Goal: Task Accomplishment & Management: Manage account settings

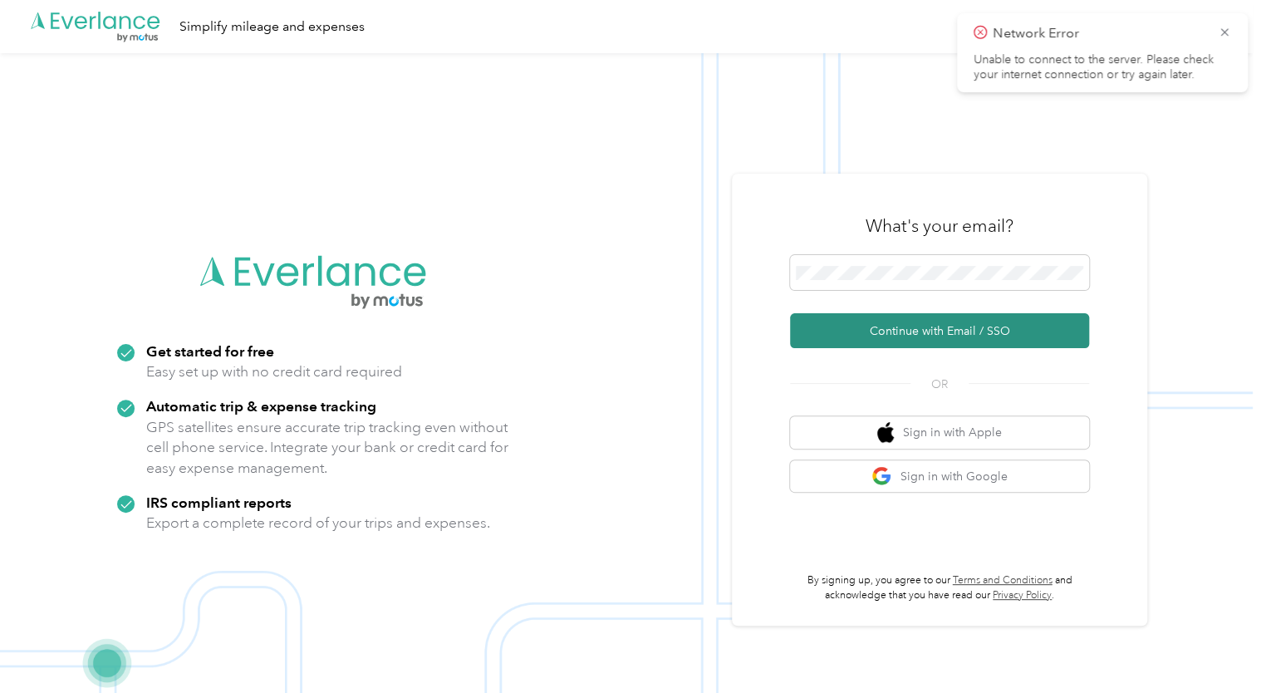
click at [914, 324] on button "Continue with Email / SSO" at bounding box center [939, 330] width 299 height 35
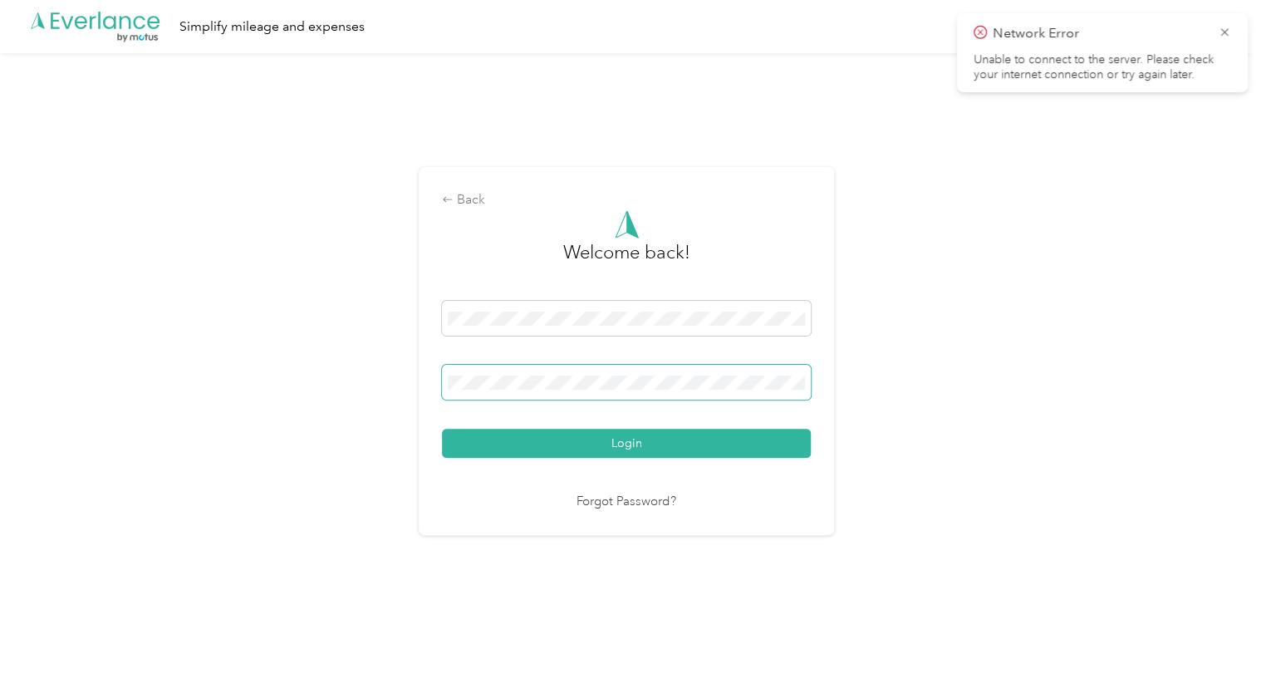
click at [601, 390] on span at bounding box center [626, 382] width 369 height 35
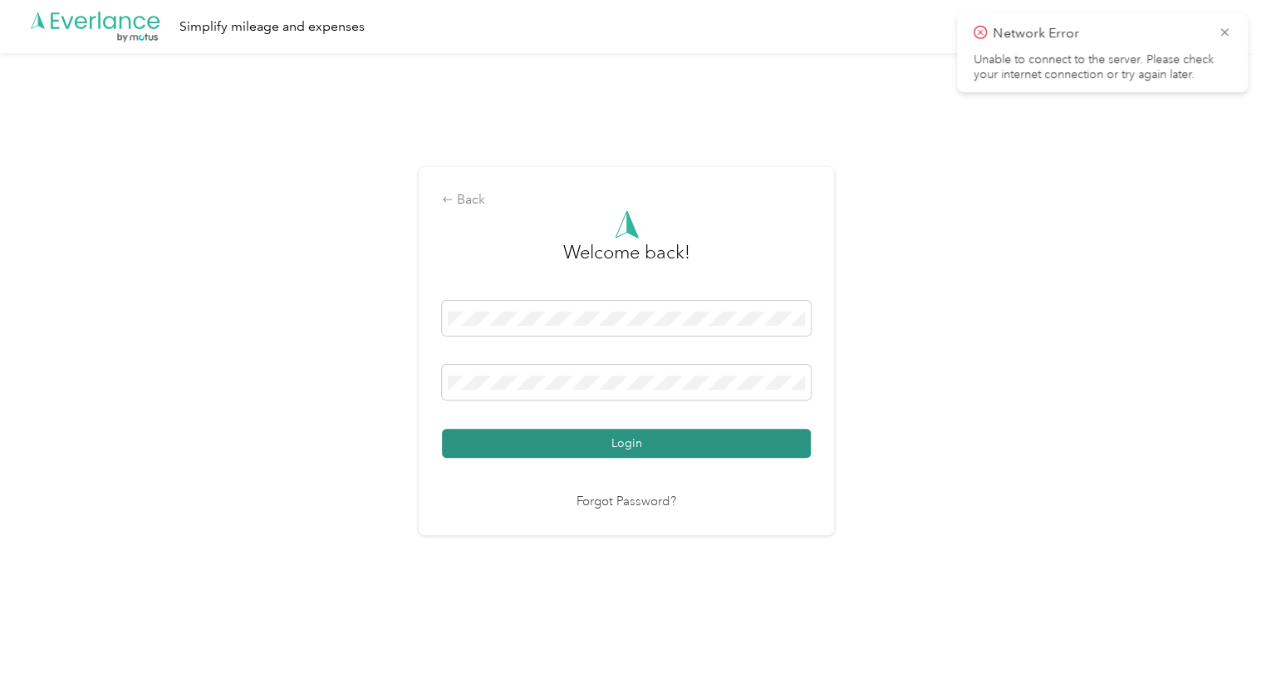
click at [623, 439] on button "Login" at bounding box center [626, 443] width 369 height 29
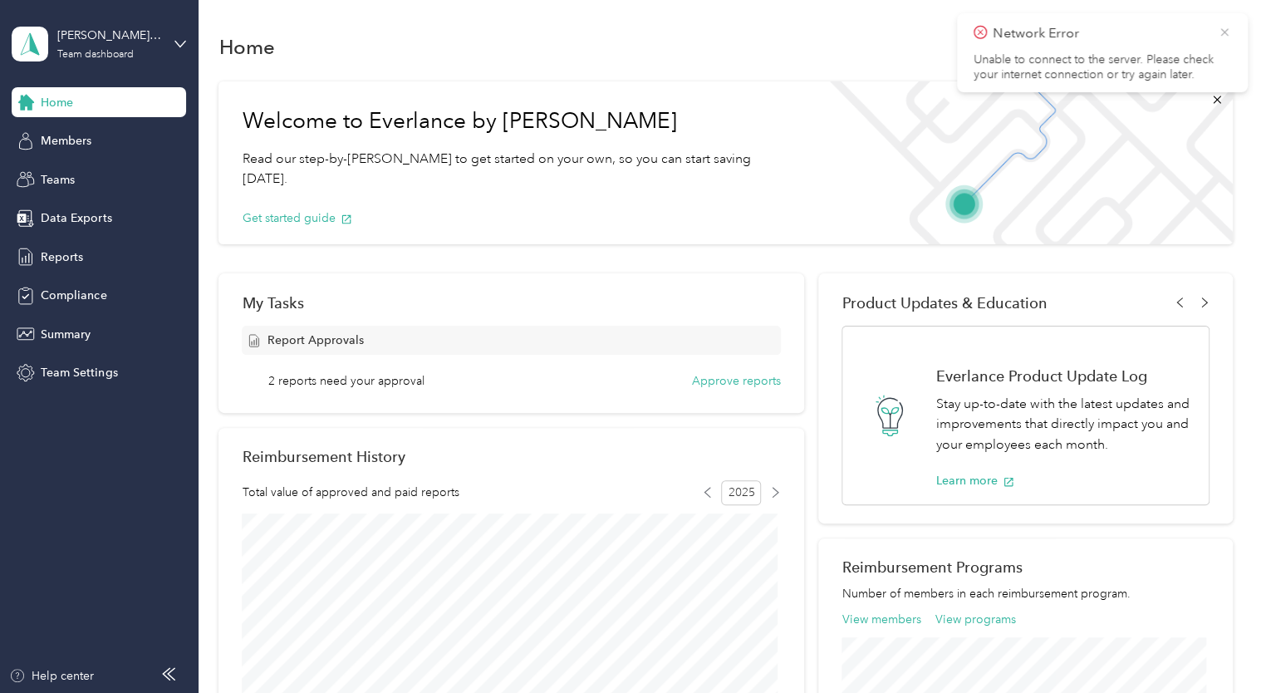
click at [1223, 35] on icon at bounding box center [1224, 32] width 13 height 15
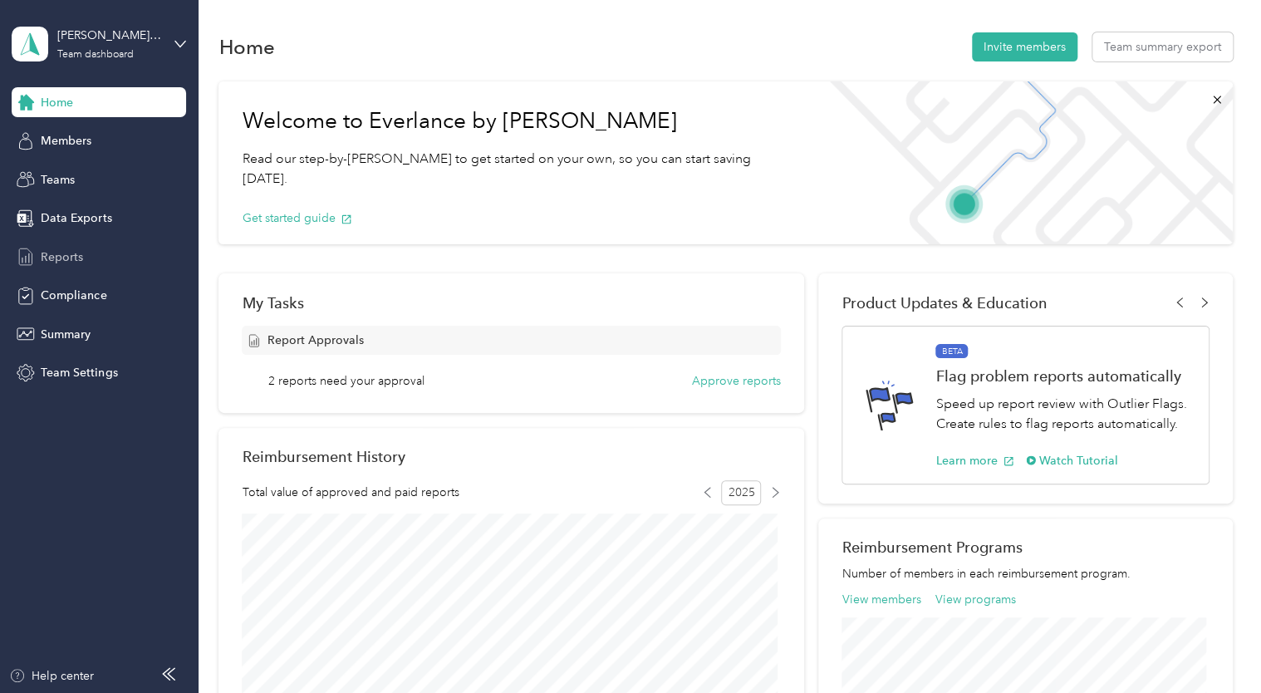
click at [84, 257] on div "Reports" at bounding box center [99, 257] width 174 height 30
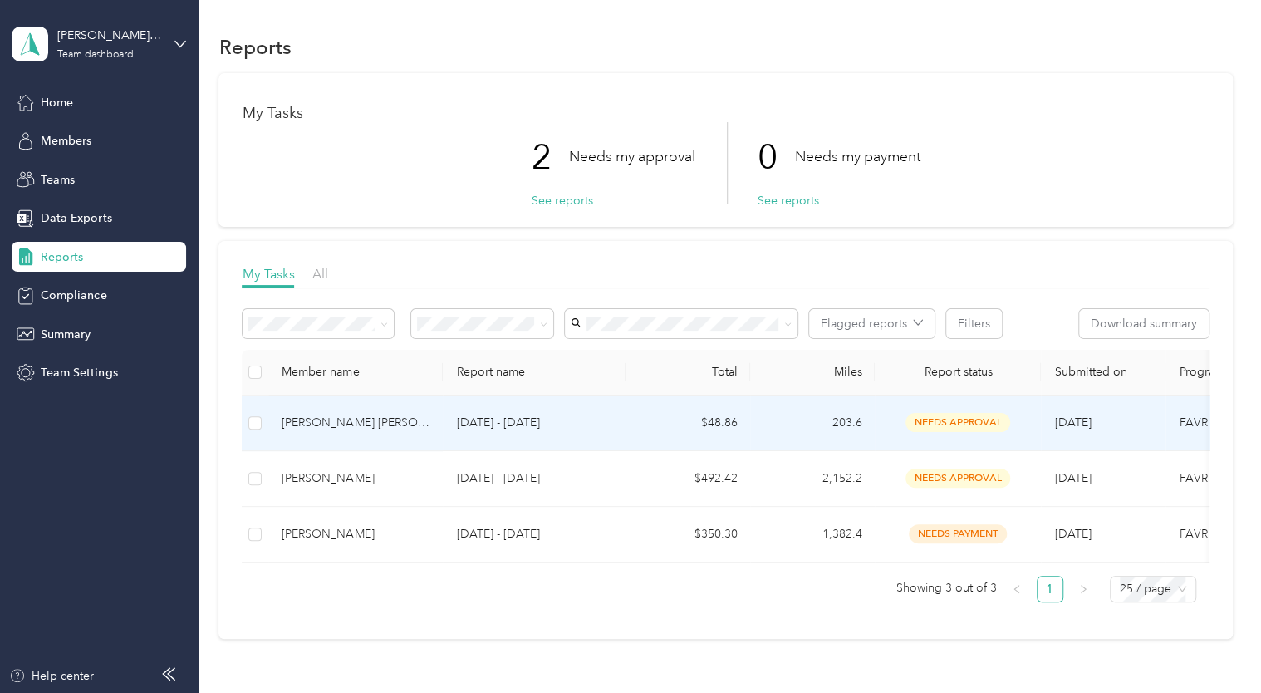
click at [930, 424] on span "needs approval" at bounding box center [957, 422] width 105 height 19
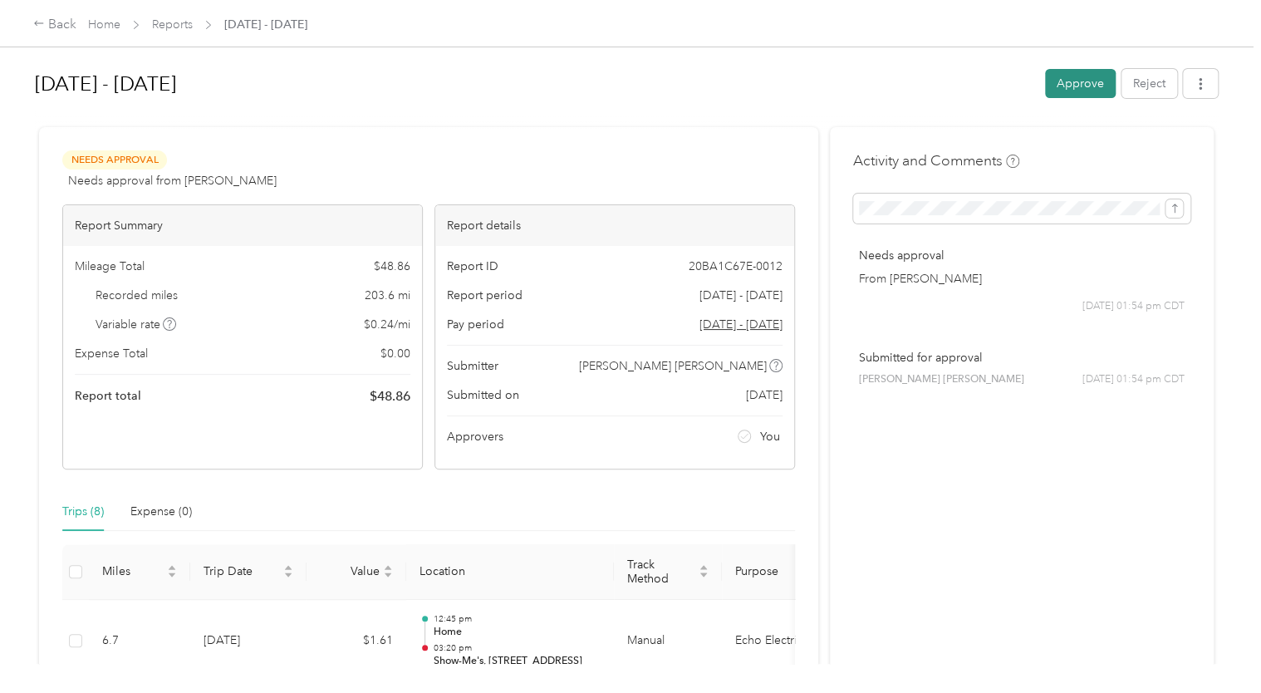
click at [1079, 83] on button "Approve" at bounding box center [1080, 83] width 71 height 29
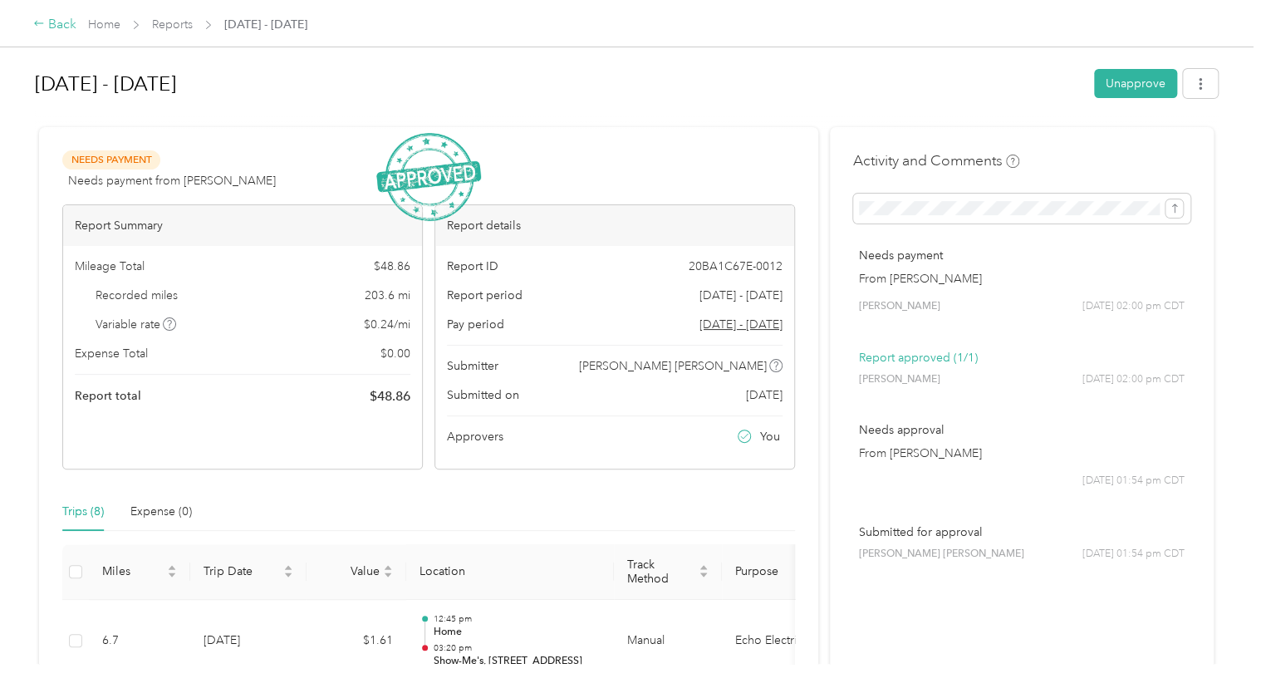
click at [61, 25] on div "Back" at bounding box center [54, 25] width 43 height 20
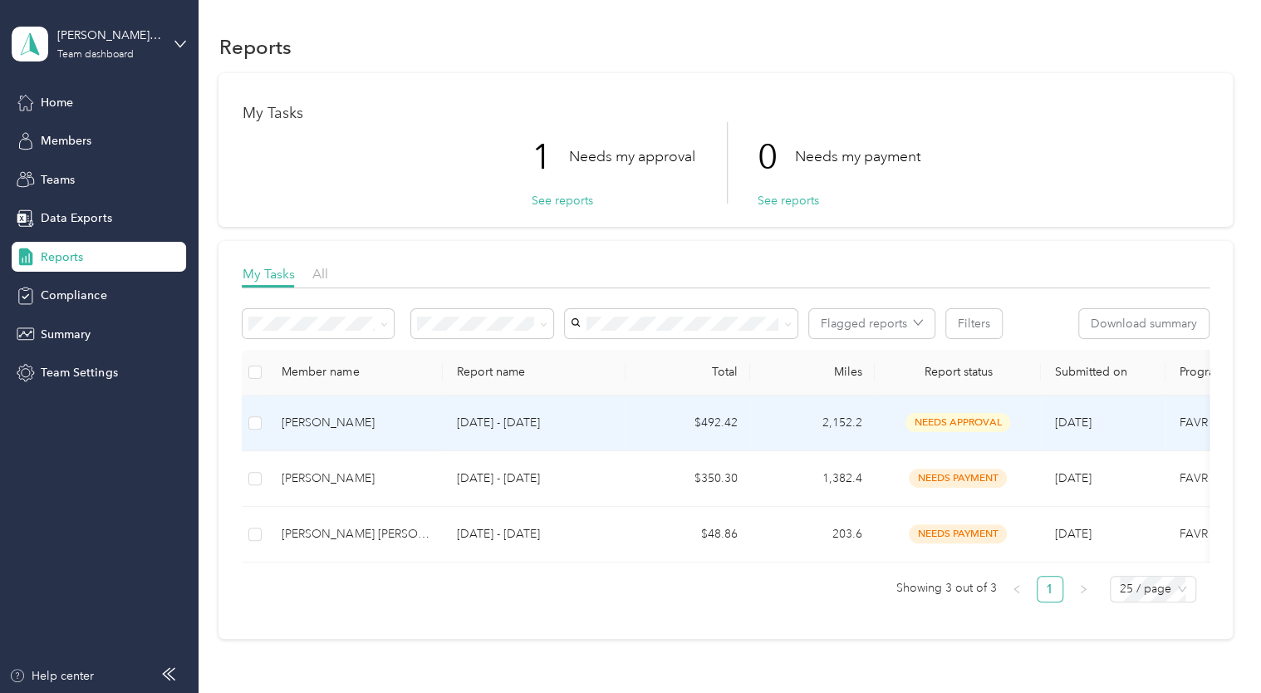
click at [949, 418] on span "needs approval" at bounding box center [957, 422] width 105 height 19
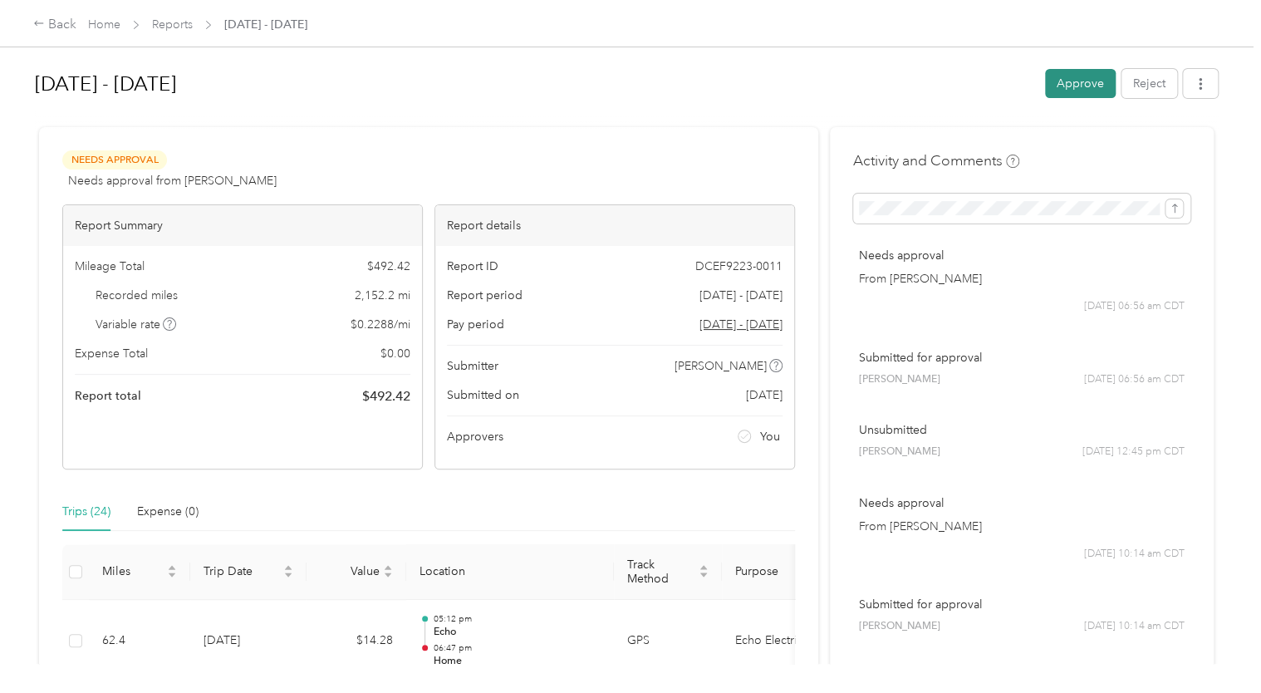
click at [1079, 81] on button "Approve" at bounding box center [1080, 83] width 71 height 29
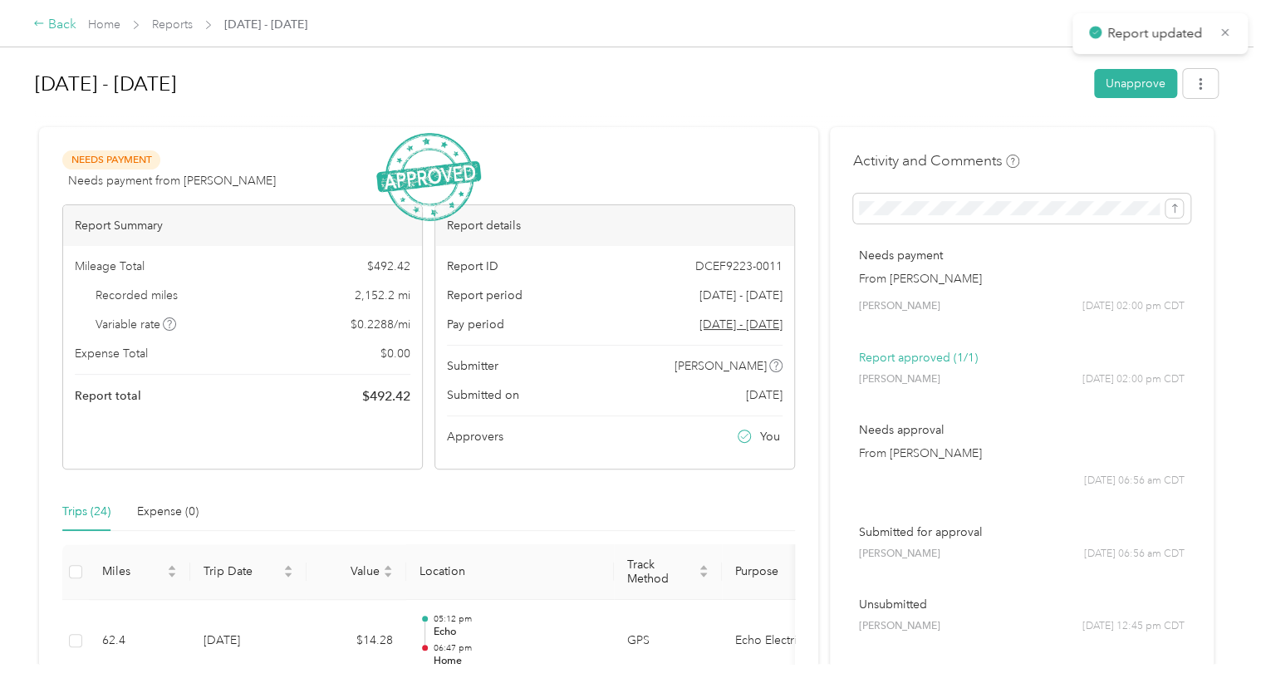
click at [50, 22] on div "Back" at bounding box center [54, 25] width 43 height 20
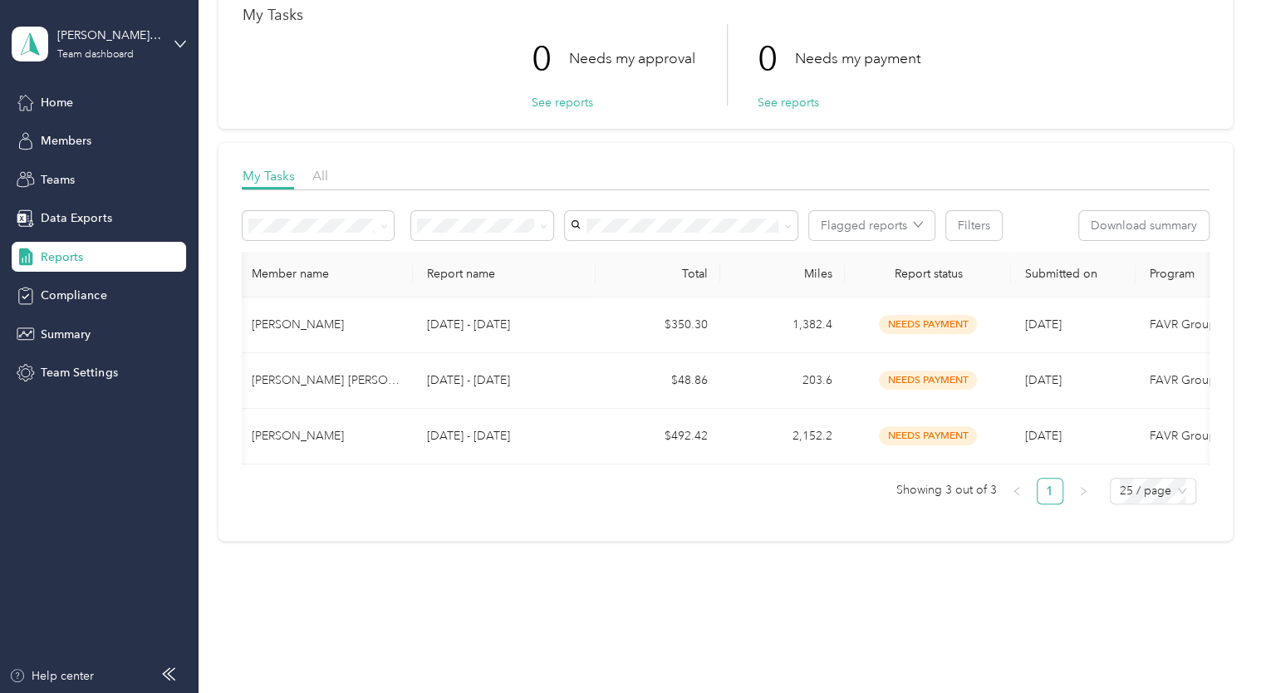
scroll to position [129, 0]
